Goal: Task Accomplishment & Management: Complete application form

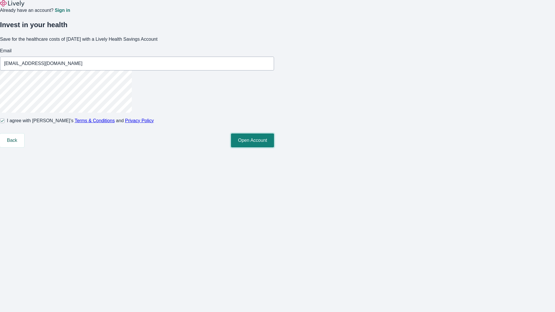
click at [274, 147] on button "Open Account" at bounding box center [252, 140] width 43 height 14
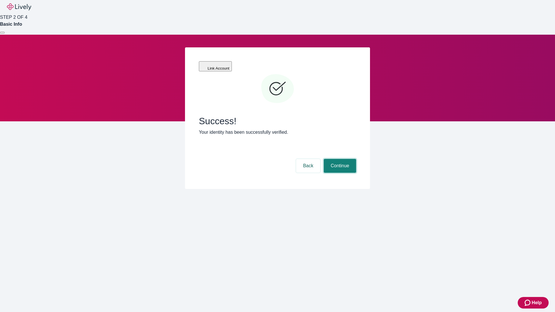
click at [339, 159] on button "Continue" at bounding box center [340, 166] width 32 height 14
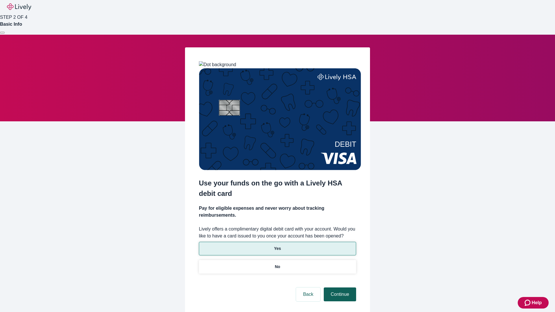
click at [277, 264] on p "No" at bounding box center [277, 267] width 5 height 6
click at [339, 287] on button "Continue" at bounding box center [340, 294] width 32 height 14
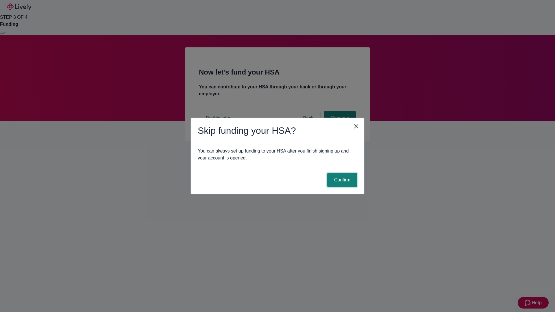
click at [341, 180] on button "Confirm" at bounding box center [342, 180] width 30 height 14
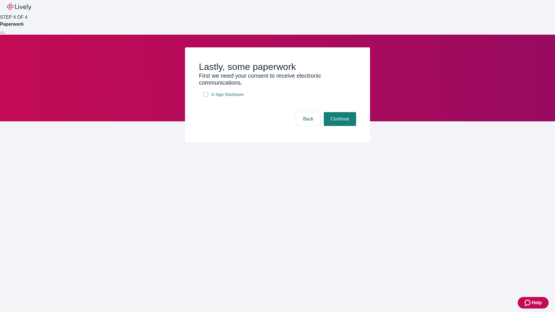
click at [206, 97] on input "E-Sign Disclosure" at bounding box center [205, 94] width 5 height 5
checkbox input "true"
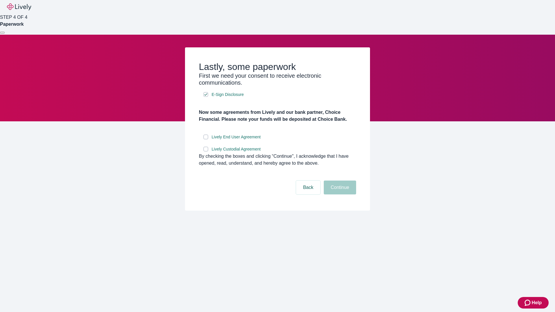
click at [206, 139] on input "Lively End User Agreement" at bounding box center [205, 137] width 5 height 5
checkbox input "true"
click at [206, 151] on input "Lively Custodial Agreement" at bounding box center [205, 149] width 5 height 5
checkbox input "true"
click at [339, 194] on button "Continue" at bounding box center [340, 188] width 32 height 14
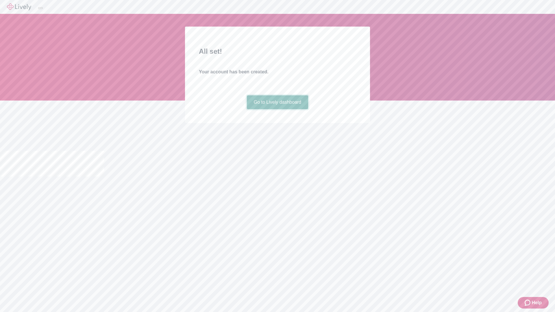
click at [277, 109] on link "Go to Lively dashboard" at bounding box center [278, 102] width 62 height 14
